Goal: Task Accomplishment & Management: Manage account settings

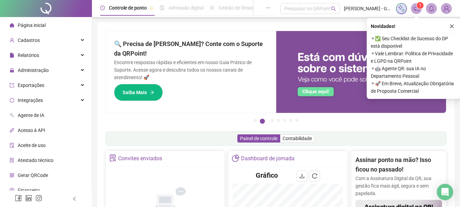
drag, startPoint x: 450, startPoint y: 26, endPoint x: 351, endPoint y: 63, distance: 106.3
click at [450, 26] on icon "close" at bounding box center [452, 26] width 5 height 5
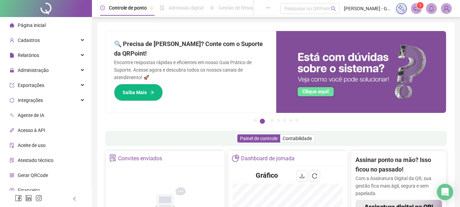
scroll to position [102, 0]
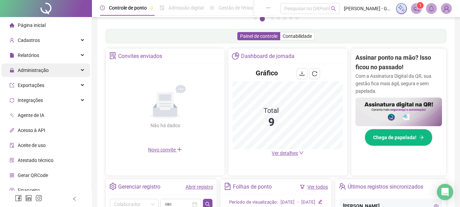
click at [56, 70] on div "Administração" at bounding box center [45, 70] width 89 height 14
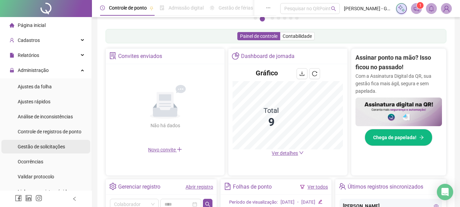
click at [48, 146] on span "Gestão de solicitações" at bounding box center [41, 146] width 47 height 5
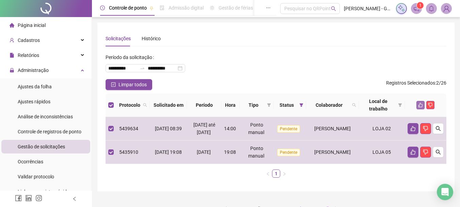
click at [418, 104] on button "button" at bounding box center [420, 105] width 8 height 8
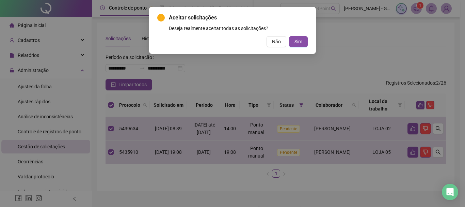
click at [419, 105] on div "Aceitar solicitações Deseja realmente aceitar todas as solicitações? Não Sim" at bounding box center [232, 103] width 465 height 207
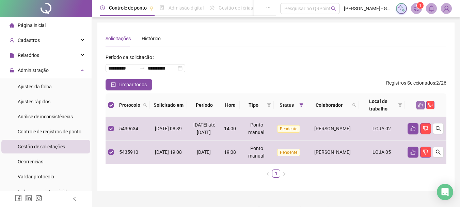
click at [418, 103] on button "button" at bounding box center [420, 105] width 8 height 8
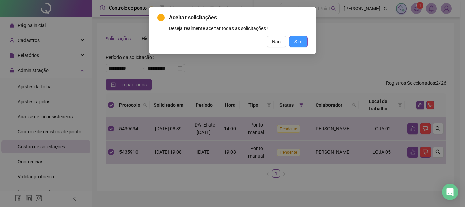
click at [296, 44] on span "Sim" at bounding box center [299, 41] width 8 height 7
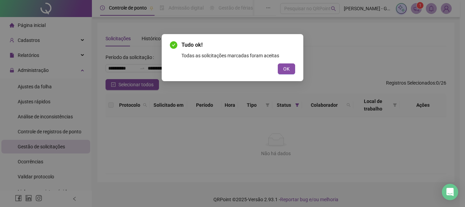
click at [296, 67] on div "Tudo ok! Todas as solicitações marcadas foram aceitas OK" at bounding box center [233, 57] width 142 height 47
click at [288, 69] on span "OK" at bounding box center [286, 68] width 6 height 7
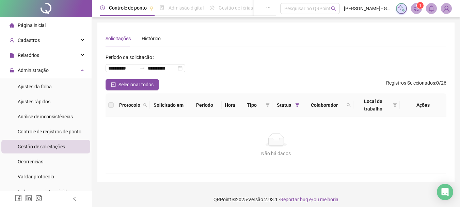
click at [28, 78] on ul "Ajustes da folha Ajustes rápidos Análise de inconsistências Controle de registr…" at bounding box center [46, 138] width 92 height 121
click at [30, 81] on div "Ajustes da folha" at bounding box center [35, 87] width 34 height 14
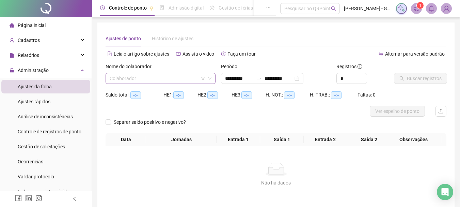
click at [148, 80] on input "search" at bounding box center [158, 78] width 96 height 10
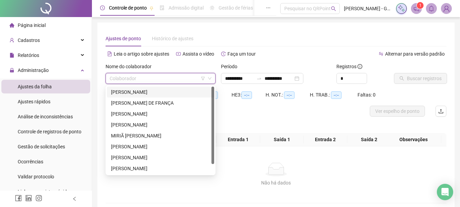
click at [143, 92] on div "[PERSON_NAME]" at bounding box center [160, 91] width 99 height 7
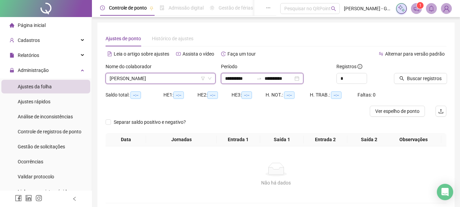
click at [231, 77] on input "**********" at bounding box center [239, 78] width 29 height 7
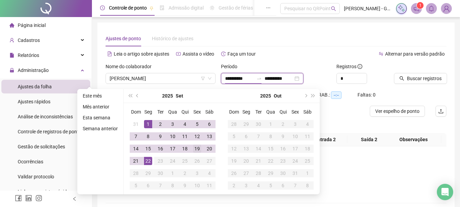
type input "**********"
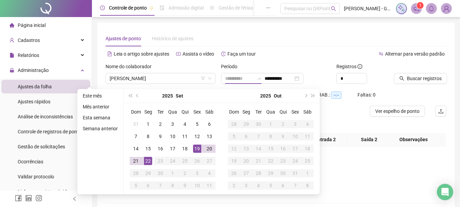
click at [195, 153] on td "19" at bounding box center [197, 148] width 12 height 12
click at [149, 163] on div "22" at bounding box center [148, 161] width 8 height 8
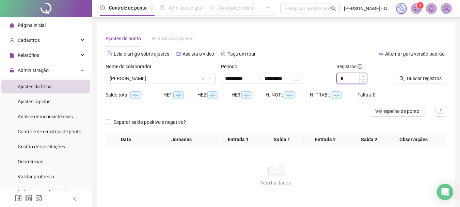
type input "*"
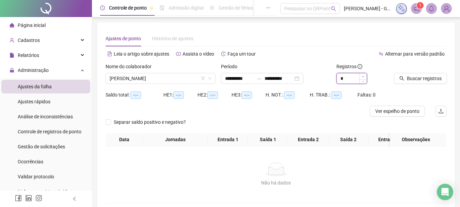
click at [366, 76] on span "Increase Value" at bounding box center [362, 76] width 7 height 6
click at [423, 80] on span "Buscar registros" at bounding box center [424, 78] width 35 height 7
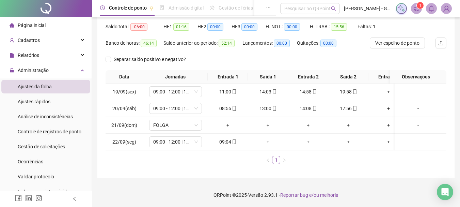
scroll to position [34, 0]
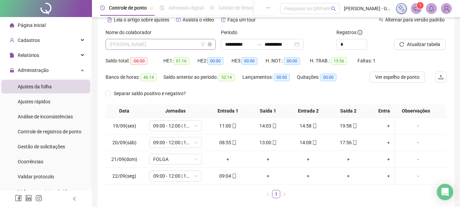
click at [143, 41] on span "[PERSON_NAME]" at bounding box center [161, 44] width 102 height 10
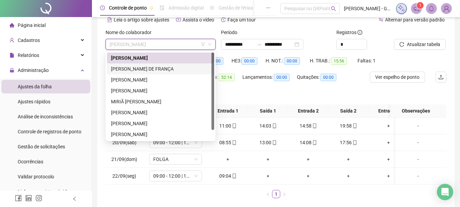
click at [148, 66] on div "[PERSON_NAME] DE FRANÇA" at bounding box center [160, 68] width 99 height 7
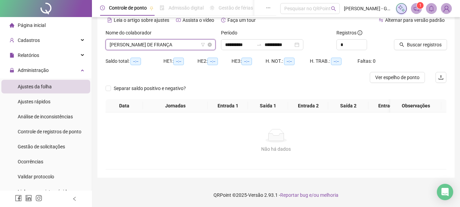
click at [175, 46] on span "[PERSON_NAME] DE FRANÇA" at bounding box center [161, 45] width 102 height 10
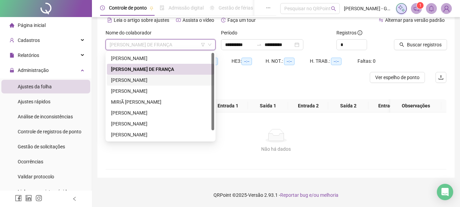
click at [159, 83] on div "[PERSON_NAME]" at bounding box center [160, 79] width 99 height 7
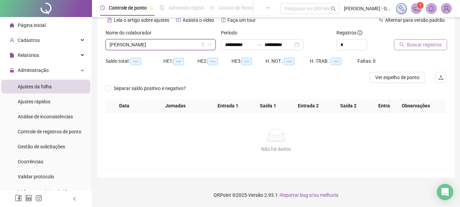
click at [407, 44] on button "Buscar registros" at bounding box center [420, 44] width 53 height 11
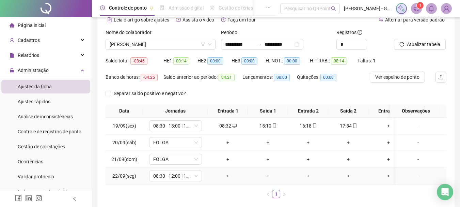
click at [225, 177] on div "+" at bounding box center [227, 175] width 35 height 7
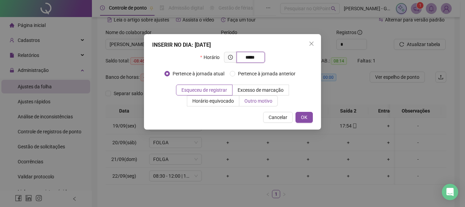
type input "*****"
click at [262, 102] on span "Outro motivo" at bounding box center [259, 100] width 28 height 5
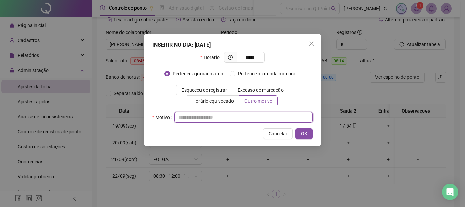
click at [240, 116] on input "text" at bounding box center [243, 117] width 139 height 11
type input "*"
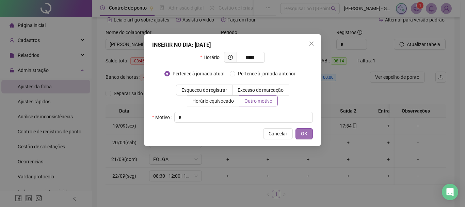
click at [300, 133] on button "OK" at bounding box center [304, 133] width 17 height 11
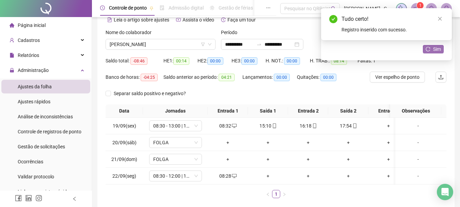
click at [438, 49] on span "Sim" at bounding box center [437, 48] width 8 height 7
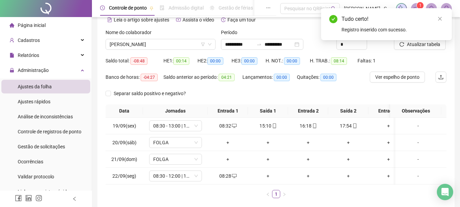
click at [439, 17] on icon "close" at bounding box center [440, 18] width 5 height 5
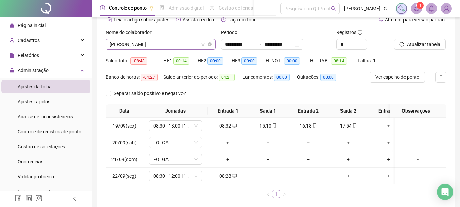
click at [150, 46] on span "[PERSON_NAME]" at bounding box center [161, 44] width 102 height 10
click at [163, 43] on span "[PERSON_NAME]" at bounding box center [161, 44] width 102 height 10
click at [164, 45] on span "[PERSON_NAME]" at bounding box center [161, 44] width 102 height 10
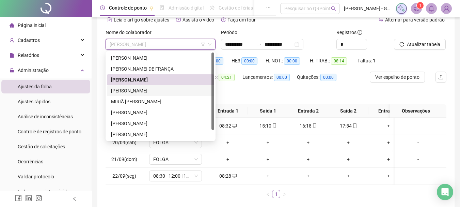
click at [151, 91] on div "[PERSON_NAME]" at bounding box center [160, 90] width 99 height 7
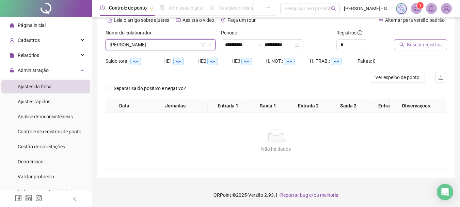
click at [424, 44] on span "Buscar registros" at bounding box center [424, 44] width 35 height 7
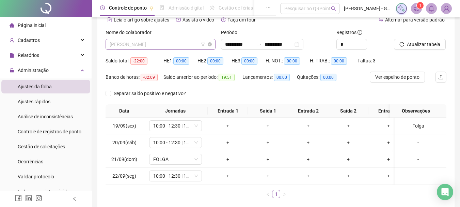
click at [156, 45] on span "[PERSON_NAME]" at bounding box center [161, 44] width 102 height 10
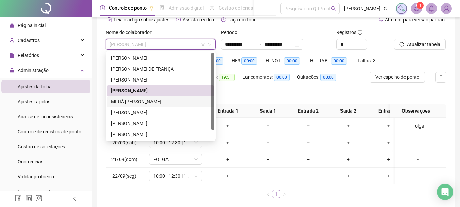
click at [349, 93] on div "Separar saldo positivo e negativo?" at bounding box center [276, 96] width 341 height 16
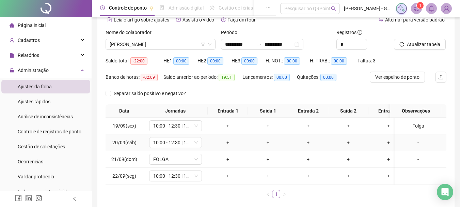
click at [415, 140] on div "-" at bounding box center [418, 142] width 40 height 7
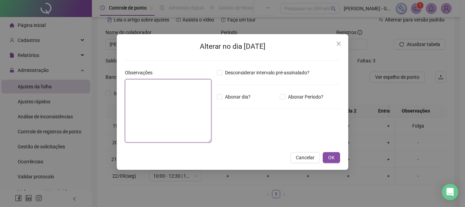
click at [162, 85] on textarea at bounding box center [168, 110] width 87 height 63
type textarea "*****"
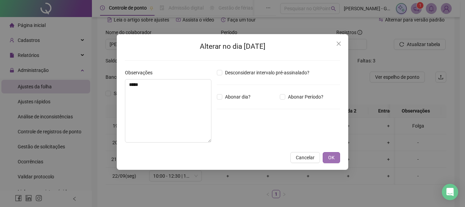
click at [330, 157] on span "OK" at bounding box center [331, 157] width 6 height 7
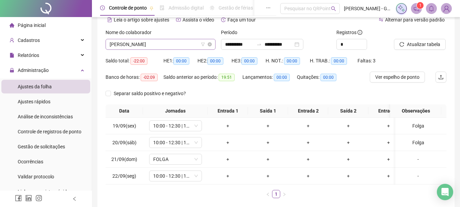
click at [178, 44] on span "[PERSON_NAME]" at bounding box center [161, 44] width 102 height 10
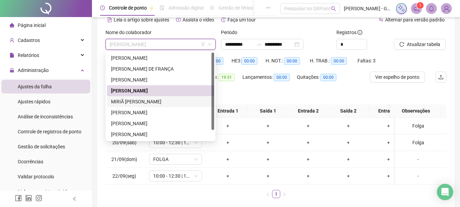
click at [152, 99] on div "MIRIÃ [PERSON_NAME]" at bounding box center [160, 101] width 99 height 7
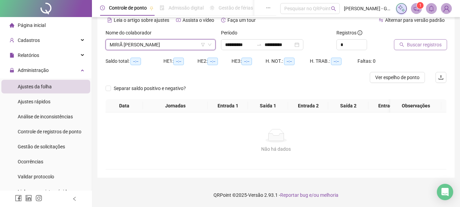
click at [426, 45] on span "Buscar registros" at bounding box center [424, 44] width 35 height 7
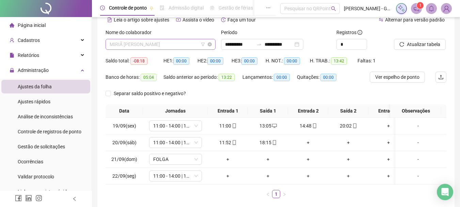
click at [126, 45] on span "MIRIÃ [PERSON_NAME]" at bounding box center [161, 44] width 102 height 10
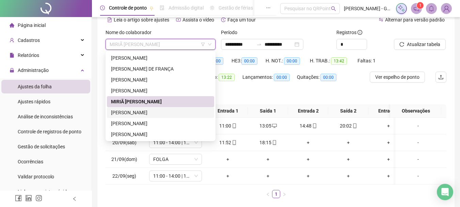
click at [155, 109] on div "[PERSON_NAME]" at bounding box center [160, 112] width 99 height 7
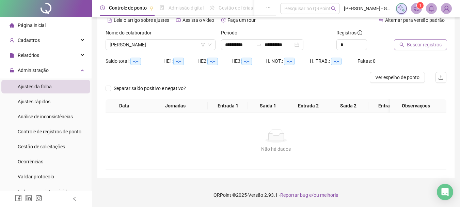
click at [400, 44] on icon "search" at bounding box center [401, 44] width 5 height 5
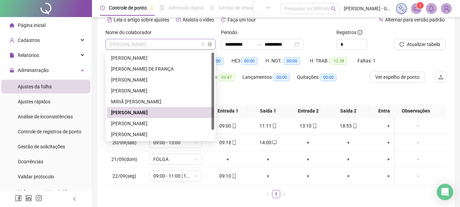
click at [148, 45] on span "[PERSON_NAME]" at bounding box center [161, 44] width 102 height 10
click at [151, 43] on span "[PERSON_NAME]" at bounding box center [161, 44] width 102 height 10
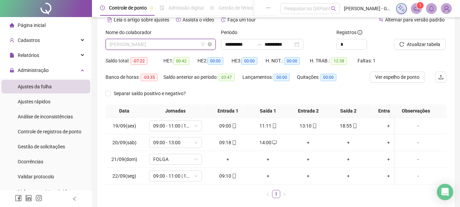
click at [178, 42] on span "[PERSON_NAME]" at bounding box center [161, 44] width 102 height 10
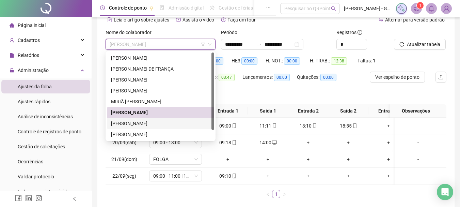
click at [166, 121] on div "[PERSON_NAME]" at bounding box center [160, 123] width 99 height 7
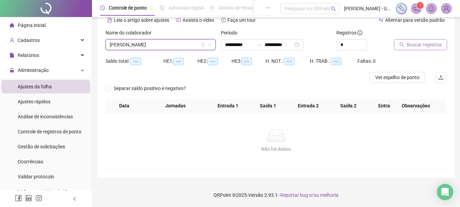
click at [400, 45] on icon "search" at bounding box center [402, 45] width 4 height 4
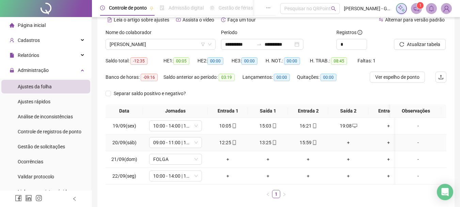
click at [350, 140] on div "+" at bounding box center [348, 142] width 35 height 7
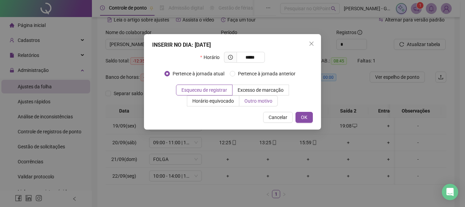
type input "*****"
click at [265, 100] on span "Outro motivo" at bounding box center [259, 100] width 28 height 5
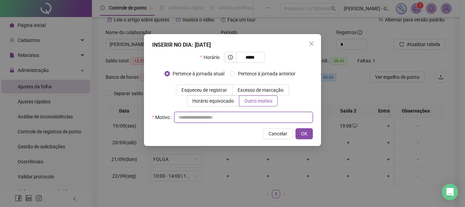
click at [239, 118] on input "text" at bounding box center [243, 117] width 139 height 11
type input "*"
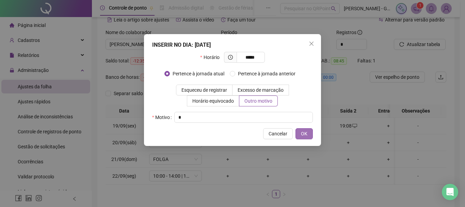
click at [305, 136] on span "OK" at bounding box center [304, 133] width 6 height 7
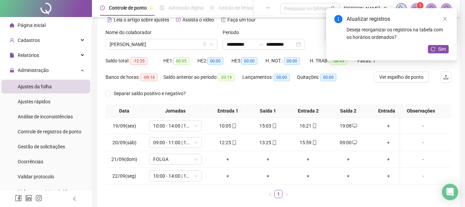
click at [437, 54] on div "Atualizar registros Deseja reorganizar os registros na tabela com os horários o…" at bounding box center [391, 34] width 131 height 52
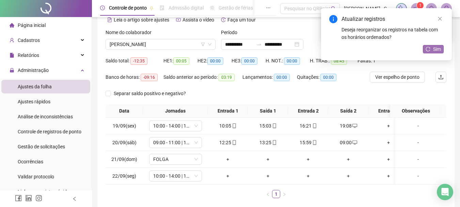
click at [434, 48] on span "Sim" at bounding box center [437, 48] width 8 height 7
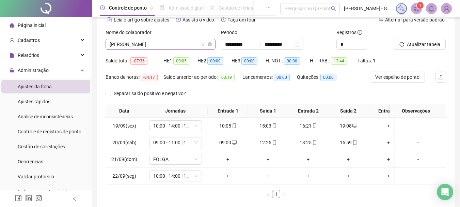
click at [163, 44] on span "[PERSON_NAME]" at bounding box center [161, 44] width 102 height 10
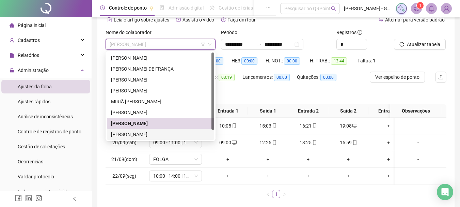
click at [146, 130] on div "[PERSON_NAME]" at bounding box center [160, 134] width 107 height 11
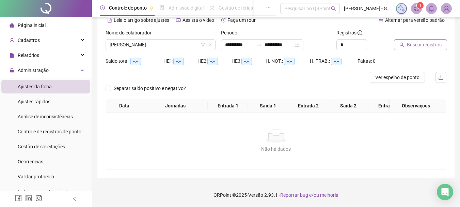
click at [434, 42] on span "Buscar registros" at bounding box center [424, 44] width 35 height 7
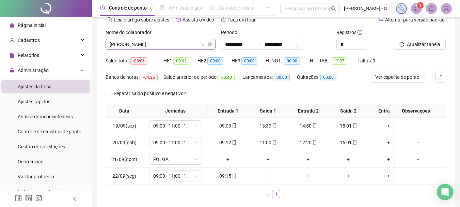
click at [172, 47] on span "[PERSON_NAME]" at bounding box center [161, 44] width 102 height 10
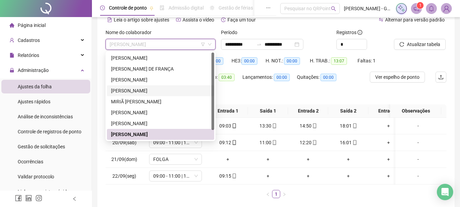
scroll to position [11, 0]
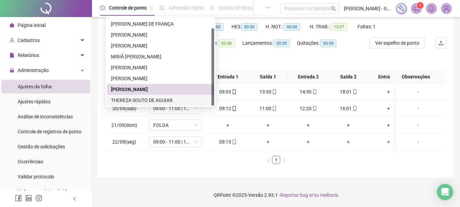
click at [168, 102] on div "THEREZA SOUTO DE AGUIAR" at bounding box center [160, 99] width 99 height 7
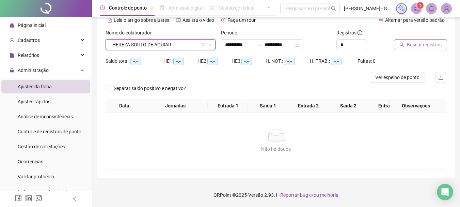
click at [402, 43] on button "Buscar registros" at bounding box center [420, 44] width 53 height 11
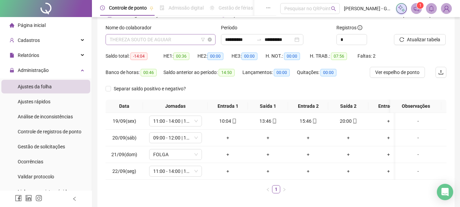
click at [161, 42] on span "THEREZA SOUTO DE AGUIAR" at bounding box center [161, 39] width 102 height 10
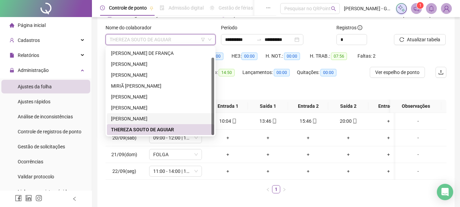
click at [157, 120] on div "[PERSON_NAME]" at bounding box center [160, 118] width 99 height 7
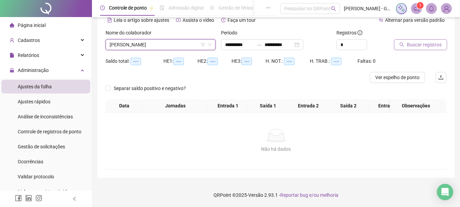
click at [433, 41] on span "Buscar registros" at bounding box center [424, 44] width 35 height 7
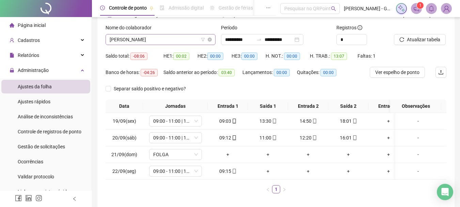
click at [174, 42] on span "[PERSON_NAME]" at bounding box center [161, 39] width 102 height 10
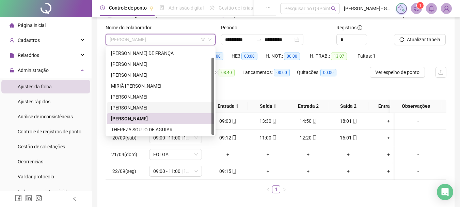
click at [144, 109] on div "[PERSON_NAME]" at bounding box center [160, 107] width 99 height 7
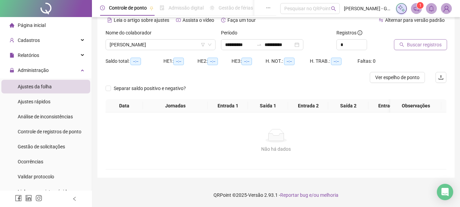
click at [416, 44] on button "Buscar registros" at bounding box center [420, 44] width 53 height 11
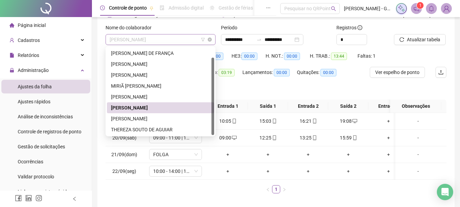
click at [182, 38] on span "[PERSON_NAME]" at bounding box center [161, 39] width 102 height 10
click at [150, 95] on div "[PERSON_NAME]" at bounding box center [160, 96] width 99 height 7
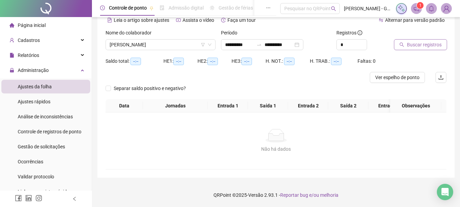
click at [437, 41] on span "Buscar registros" at bounding box center [424, 44] width 35 height 7
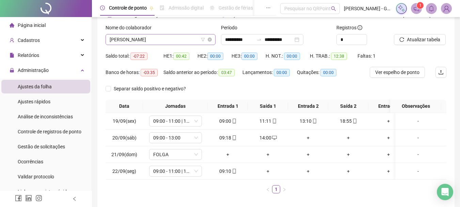
click at [111, 38] on span "[PERSON_NAME]" at bounding box center [161, 39] width 102 height 10
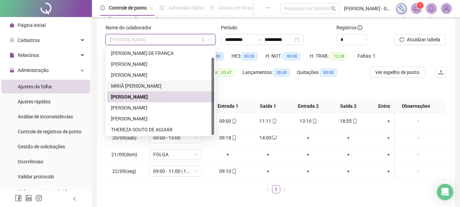
click at [141, 91] on div "MIRIÃ [PERSON_NAME]" at bounding box center [160, 85] width 107 height 11
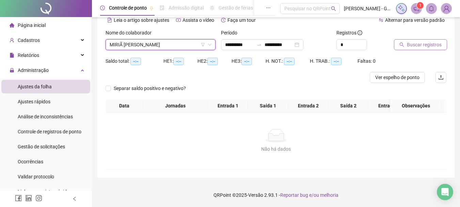
click at [401, 43] on button "Buscar registros" at bounding box center [420, 44] width 53 height 11
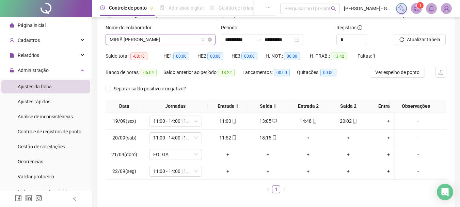
click at [163, 38] on span "MIRIÃ [PERSON_NAME]" at bounding box center [161, 39] width 102 height 10
click at [178, 39] on span "MIRIÃ [PERSON_NAME]" at bounding box center [161, 39] width 102 height 10
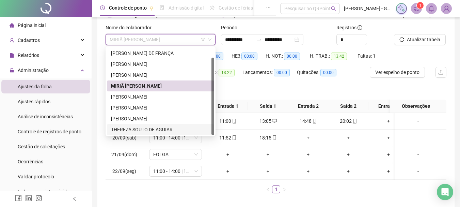
click at [142, 128] on div "THEREZA SOUTO DE AGUIAR" at bounding box center [160, 129] width 99 height 7
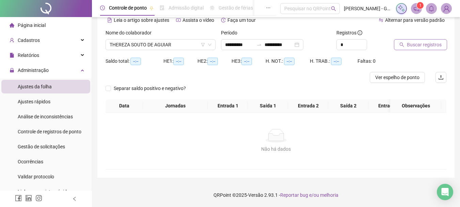
click at [408, 41] on span "Buscar registros" at bounding box center [424, 44] width 35 height 7
